Goal: Complete application form

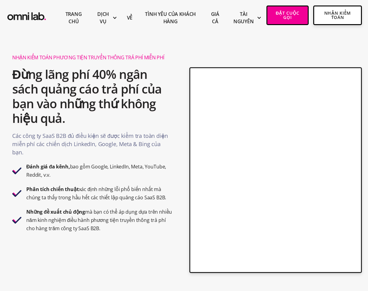
select select "100000+"
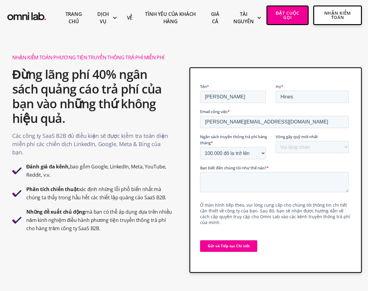
select select "series_d_+"
click at [275, 141] on select "Vui lòng chọn Tự lực cánh sinh Hạt giống Dòng A Dòng B Dòng C Dòng D +" at bounding box center [311, 147] width 73 height 12
click at [266, 185] on textarea "Bạn biết đến chúng tôi như thế nào? *" at bounding box center [274, 182] width 149 height 20
paste textarea "We are looking for a team or agency to create and manage Google Ads campaigns f…"
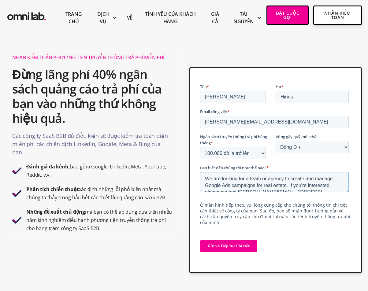
scroll to position [3, 0]
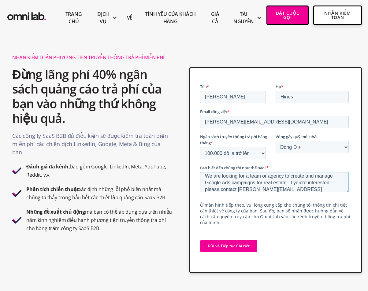
type textarea "We are looking for a team or agency to create and manage Google Ads campaigns f…"
click at [297, 152] on select "Vui lòng chọn Tự lực cánh sinh Hạt giống Dòng A Dòng B Dòng C Dòng D +" at bounding box center [311, 147] width 73 height 12
click at [275, 141] on select "Vui lòng chọn Tự lực cánh sinh Hạt giống Dòng A Dòng B Dòng C Dòng D +" at bounding box center [311, 147] width 73 height 12
drag, startPoint x: 300, startPoint y: 148, endPoint x: 298, endPoint y: 153, distance: 5.5
click at [300, 149] on select "Vui lòng chọn Tự lực cánh sinh Hạt giống Dòng A Dòng B Dòng C Dòng D +" at bounding box center [311, 147] width 73 height 12
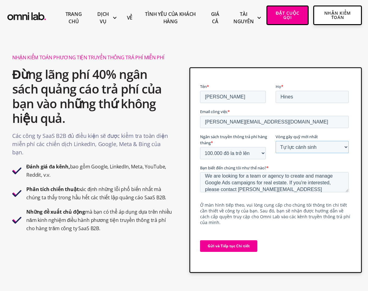
select select "series_d_+"
click at [275, 141] on select "Vui lòng chọn Tự lực cánh sinh Hạt giống Dòng A Dòng B Dòng C Dòng D +" at bounding box center [311, 147] width 73 height 12
click at [237, 240] on input "Gửi và Tiếp tục Chi tiết" at bounding box center [228, 246] width 57 height 12
type input "Submit and Continue To Details"
